Goal: Task Accomplishment & Management: Use online tool/utility

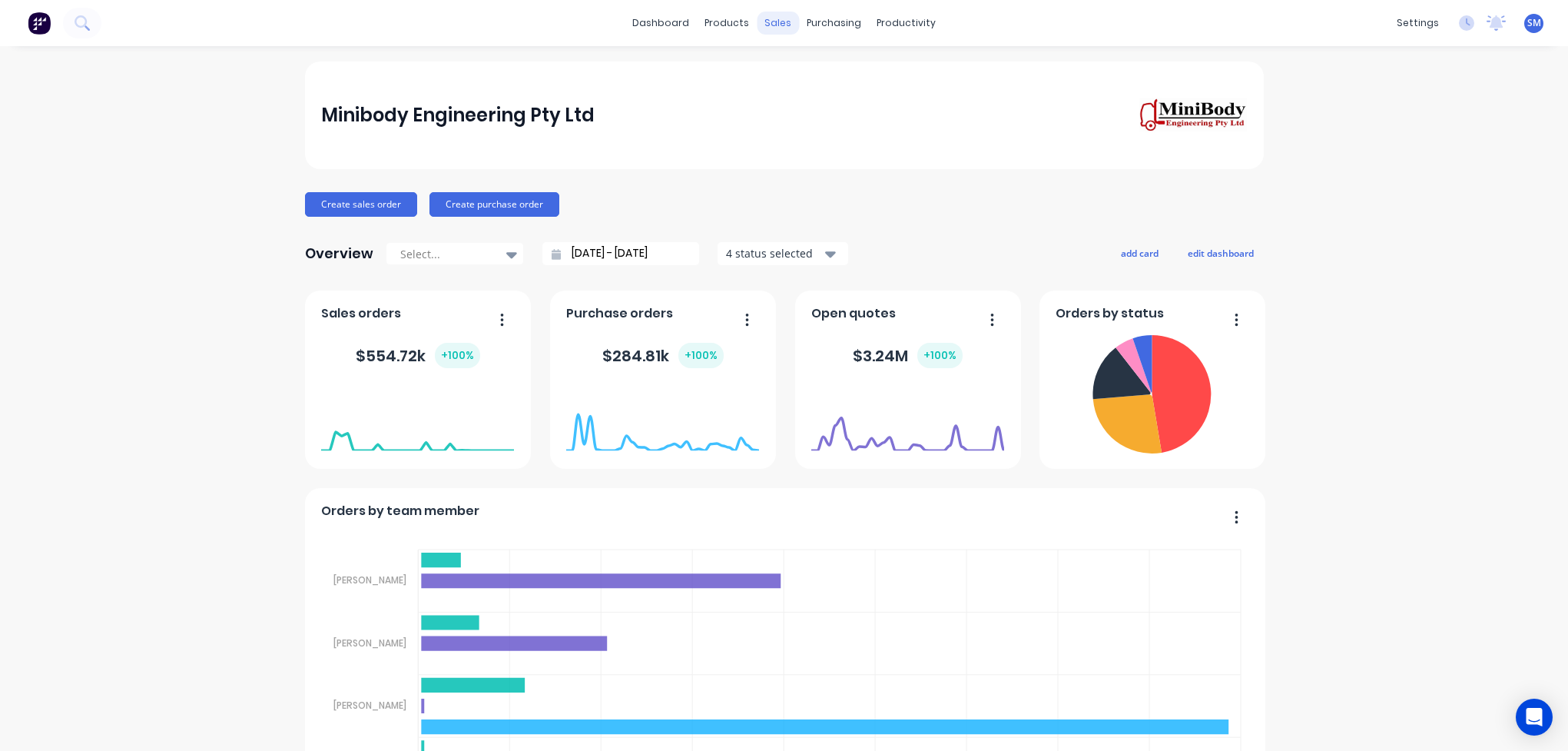
click at [775, 21] on div "sales" at bounding box center [777, 23] width 42 height 23
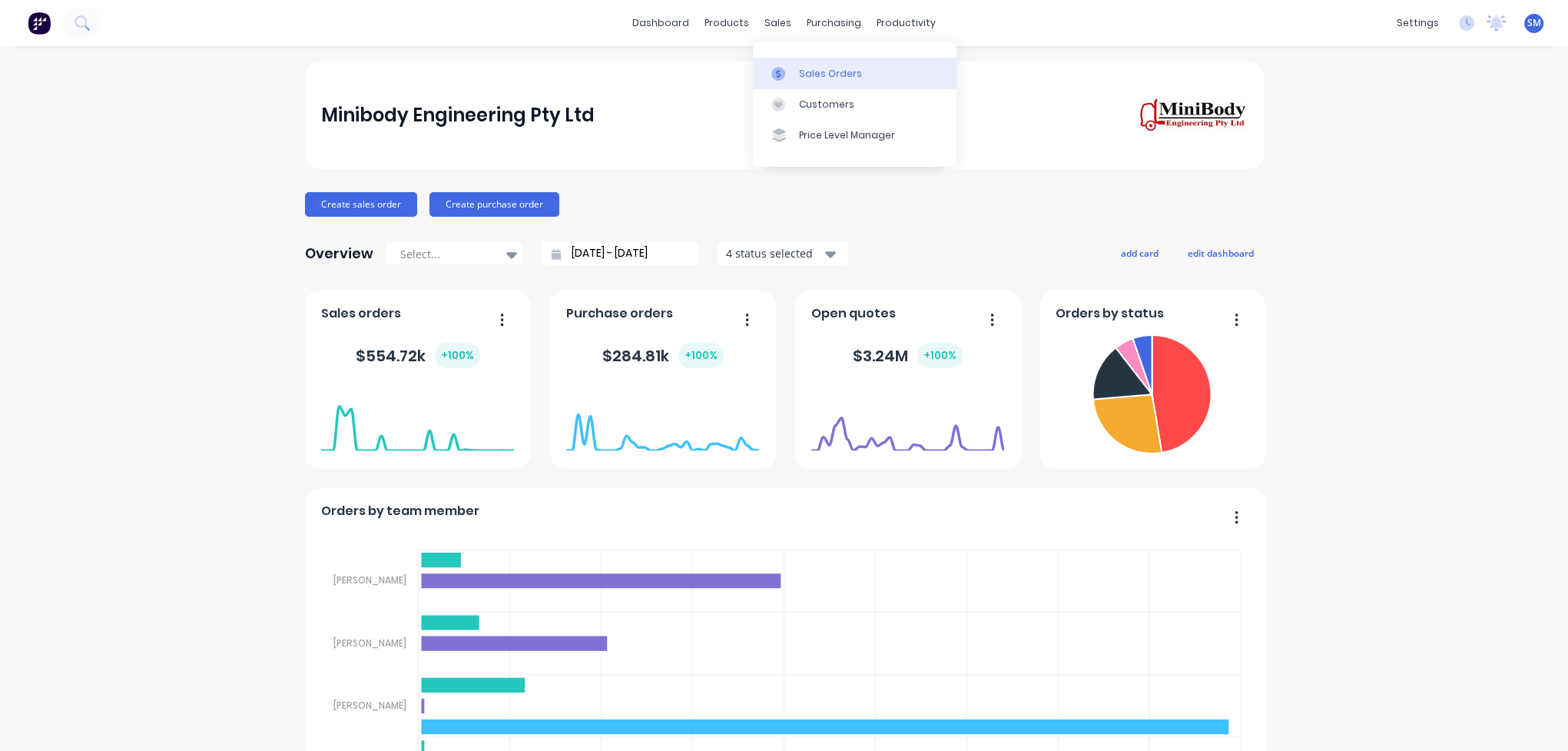
click at [830, 76] on div "Sales Orders" at bounding box center [830, 74] width 63 height 14
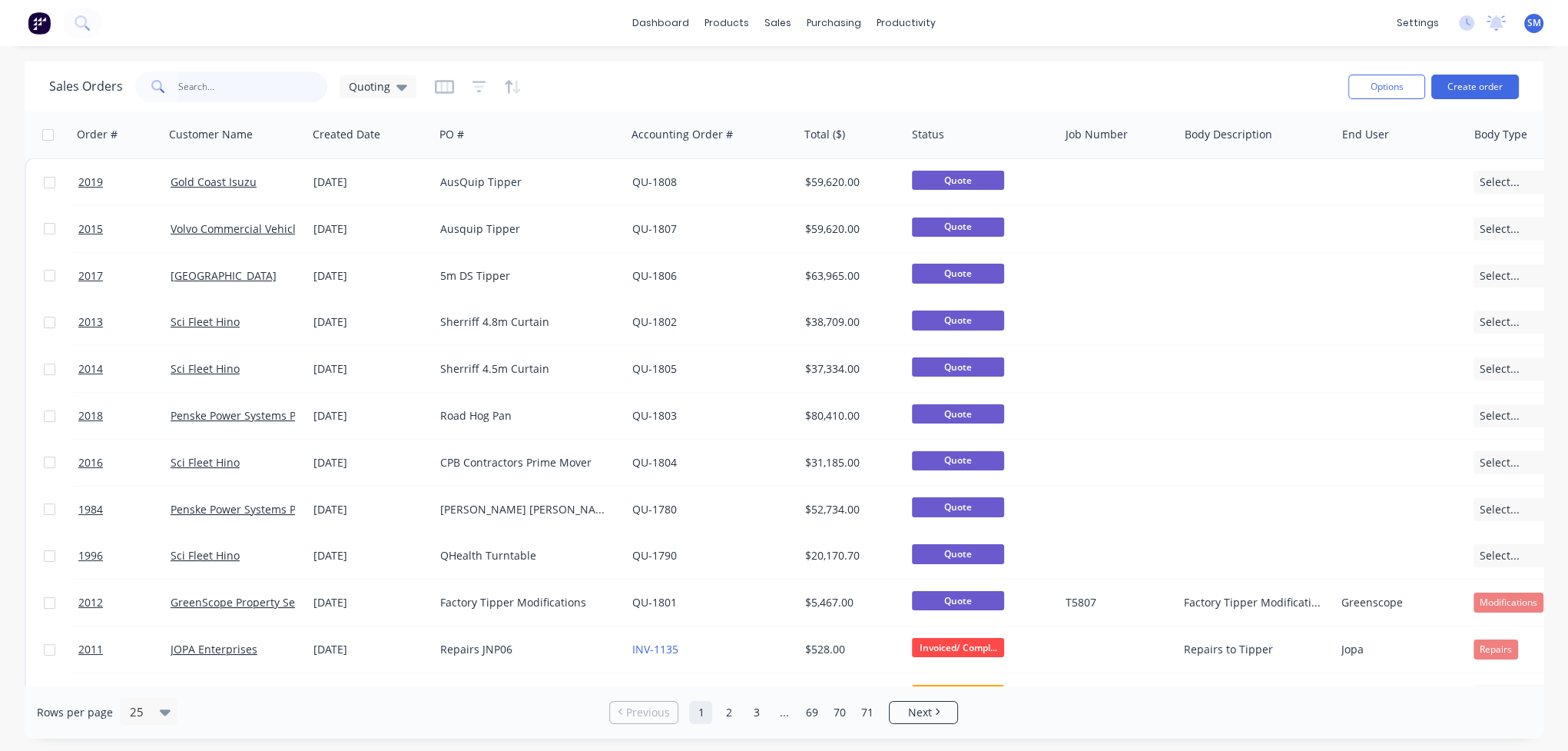
click at [221, 93] on input "text" at bounding box center [253, 86] width 150 height 31
type input "jopa"
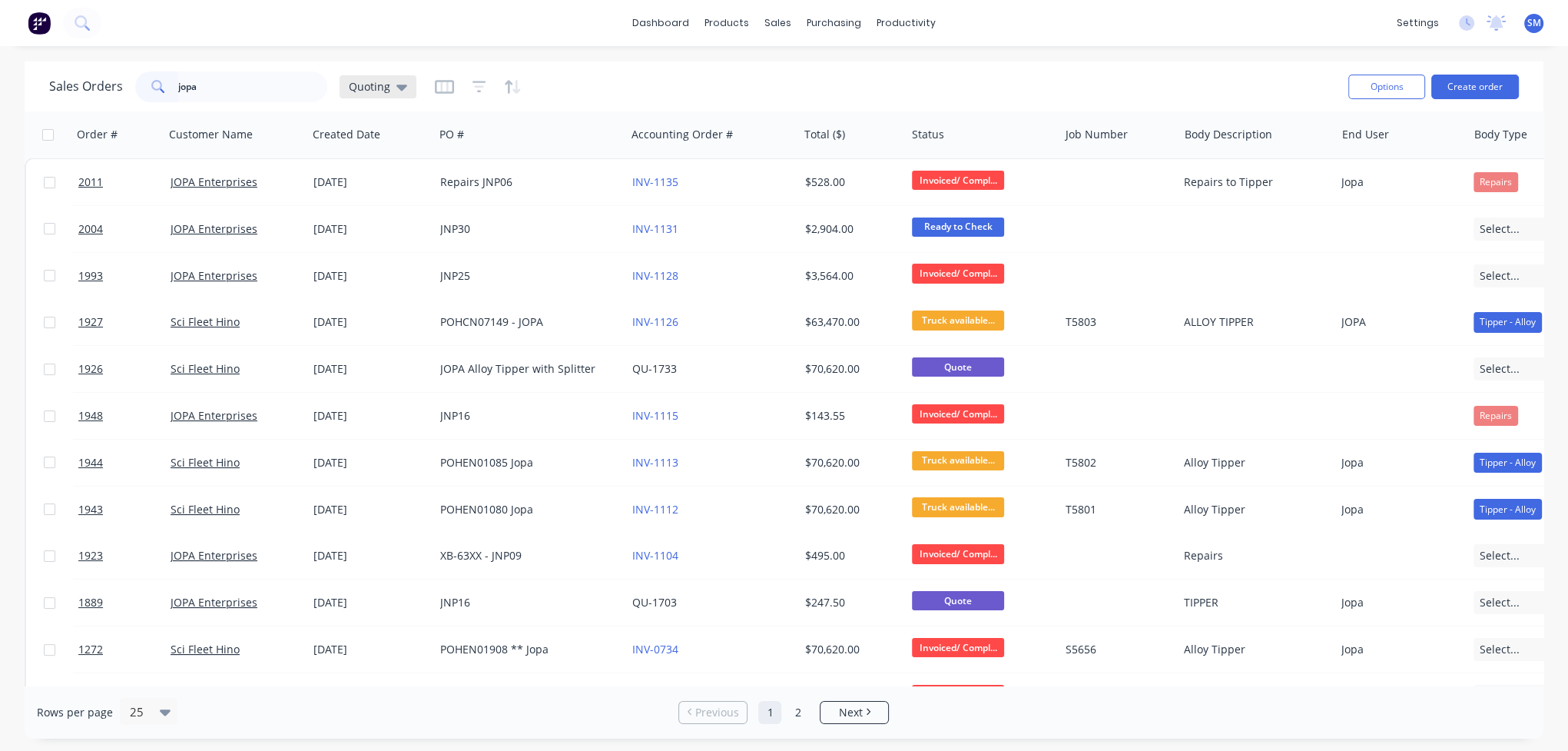
click at [402, 87] on icon at bounding box center [402, 86] width 11 height 17
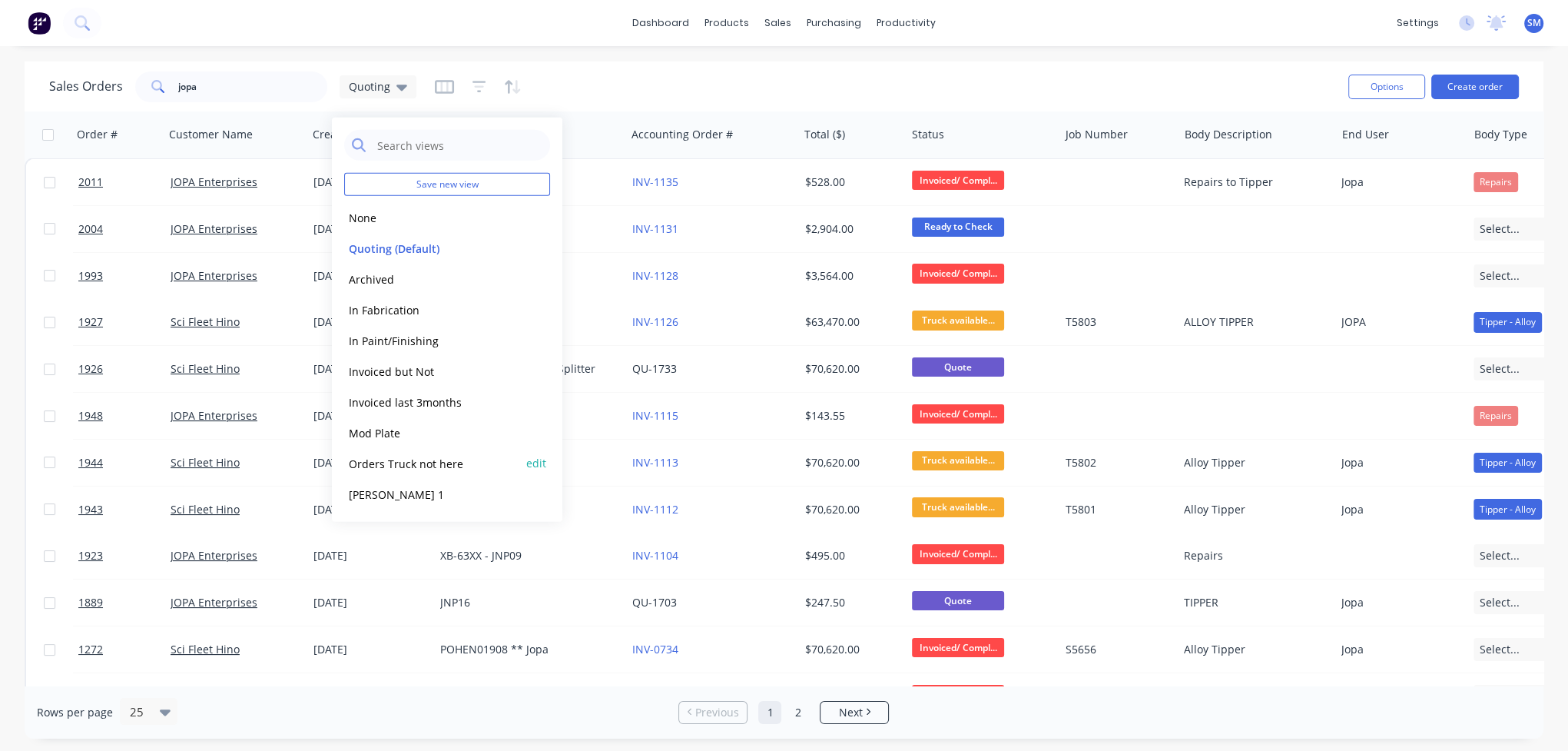
click at [396, 464] on button "Orders Truck not here" at bounding box center [432, 463] width 175 height 18
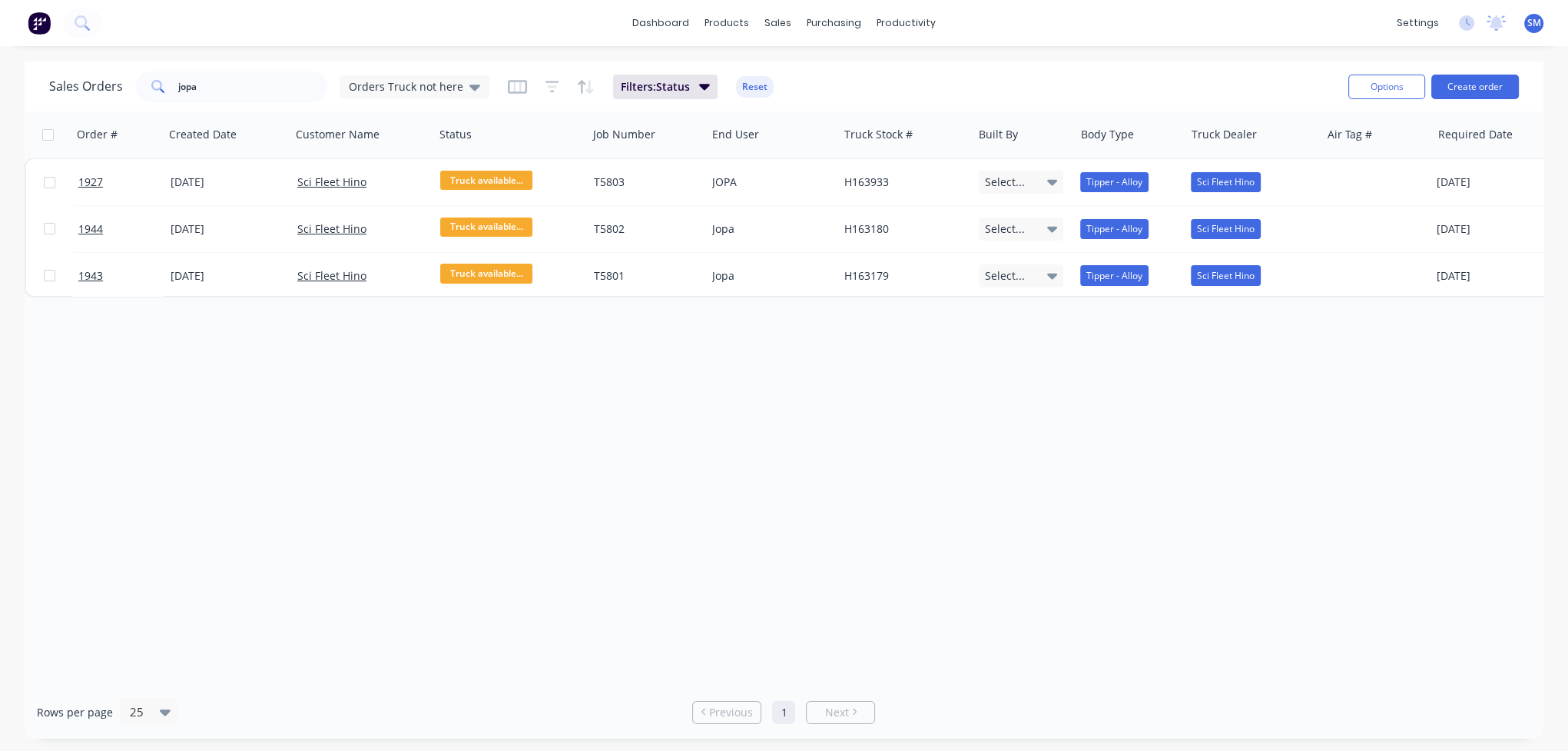
click at [1023, 554] on div "Order # Created Date Customer Name Status Job Number End User Truck Stock # Bui…" at bounding box center [784, 398] width 1519 height 575
